Goal: Navigation & Orientation: Find specific page/section

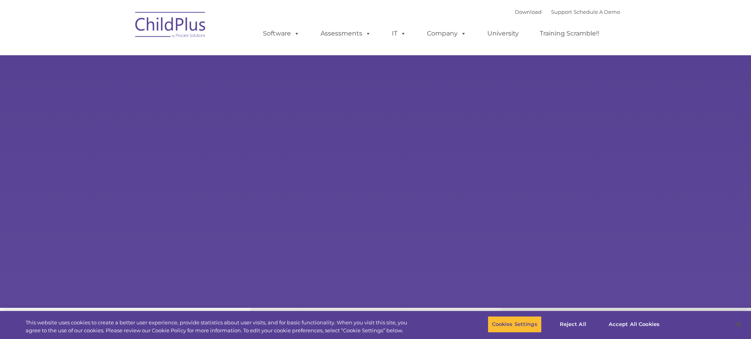
select select "MEDIUM"
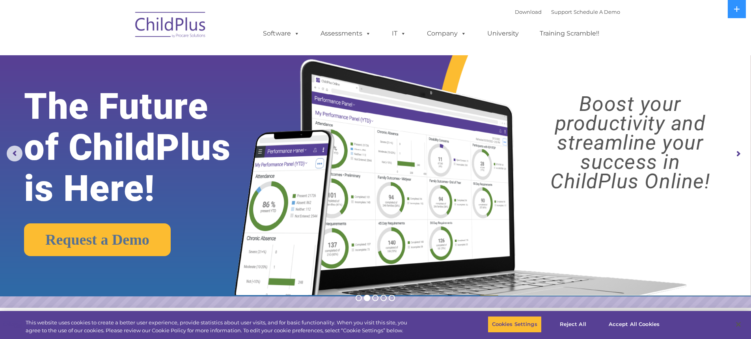
click at [512, 95] on img at bounding box center [458, 167] width 471 height 255
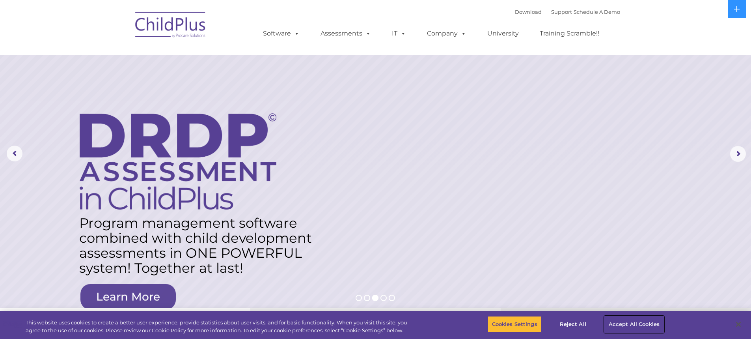
click at [612, 325] on button "Accept All Cookies" at bounding box center [634, 324] width 60 height 17
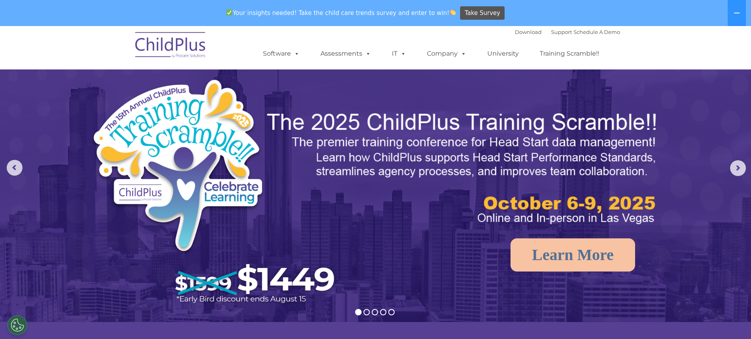
click at [590, 147] on img at bounding box center [463, 168] width 395 height 118
click at [741, 14] on button at bounding box center [737, 13] width 18 height 26
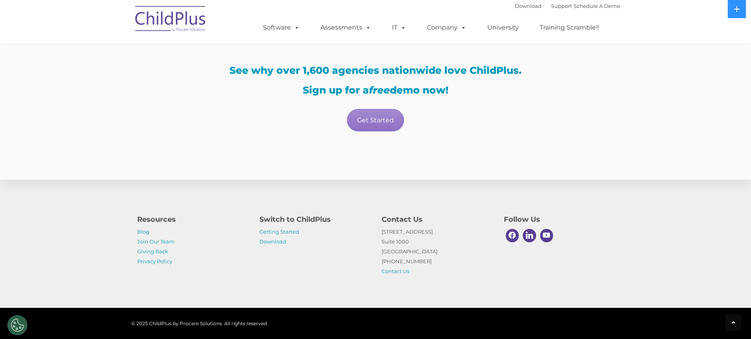
scroll to position [1391, 0]
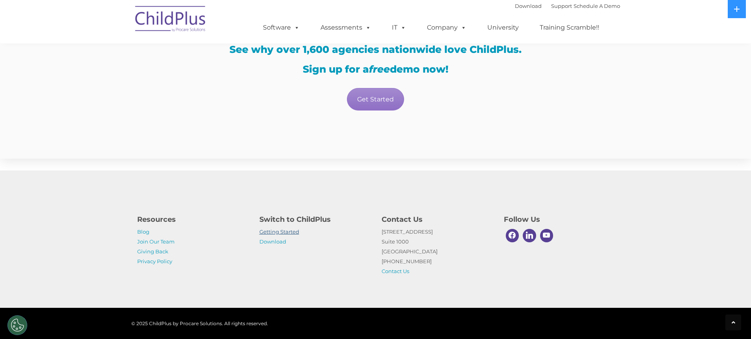
click at [277, 234] on link "Getting Started" at bounding box center [279, 231] width 40 height 6
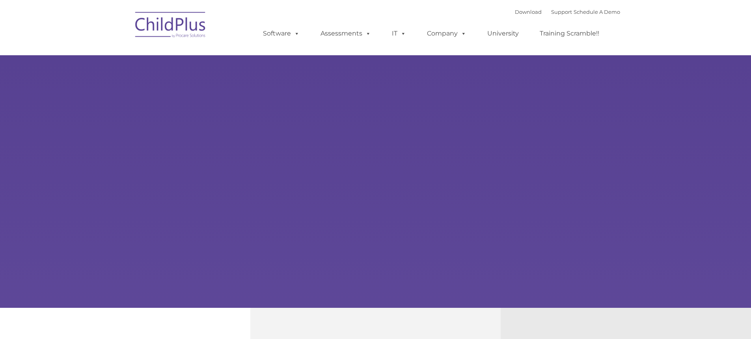
type input ""
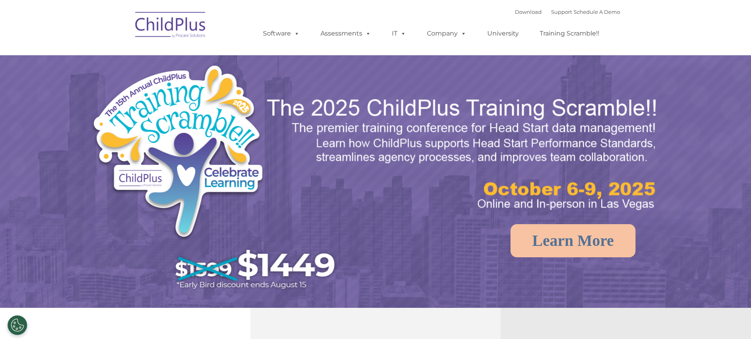
select select "MEDIUM"
